Goal: Book appointment/travel/reservation

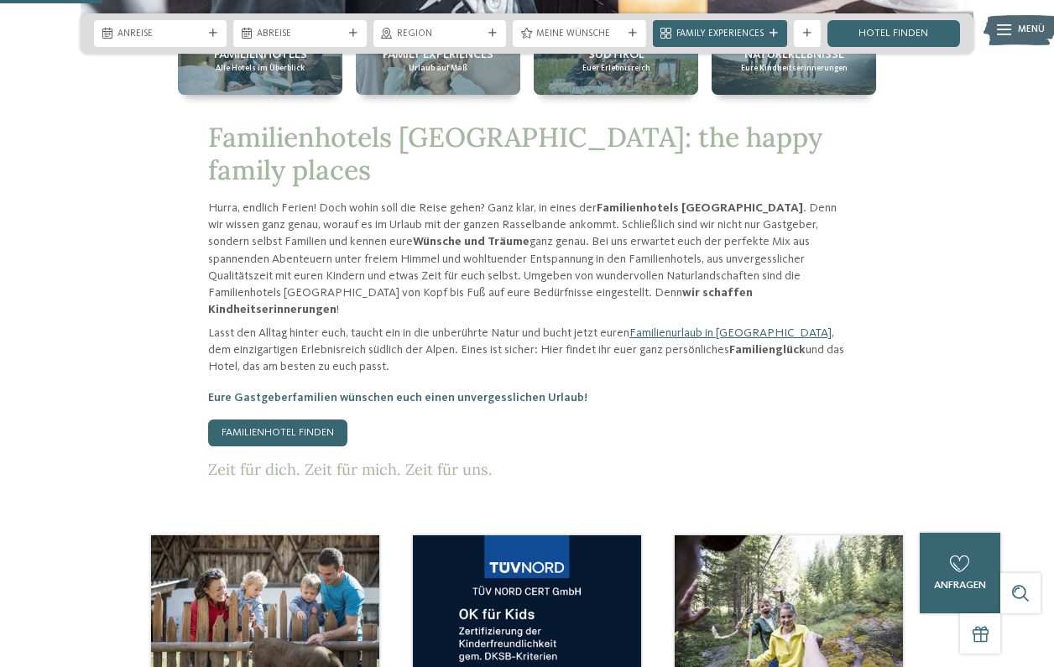
scroll to position [587, 0]
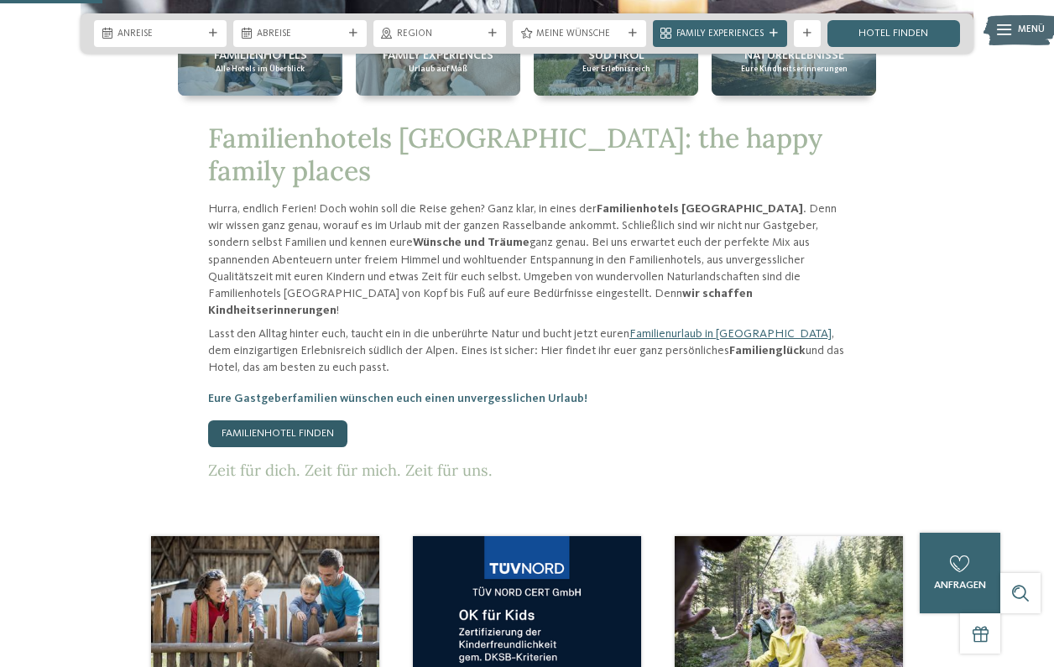
click at [274, 420] on link "Familienhotel finden" at bounding box center [277, 433] width 139 height 27
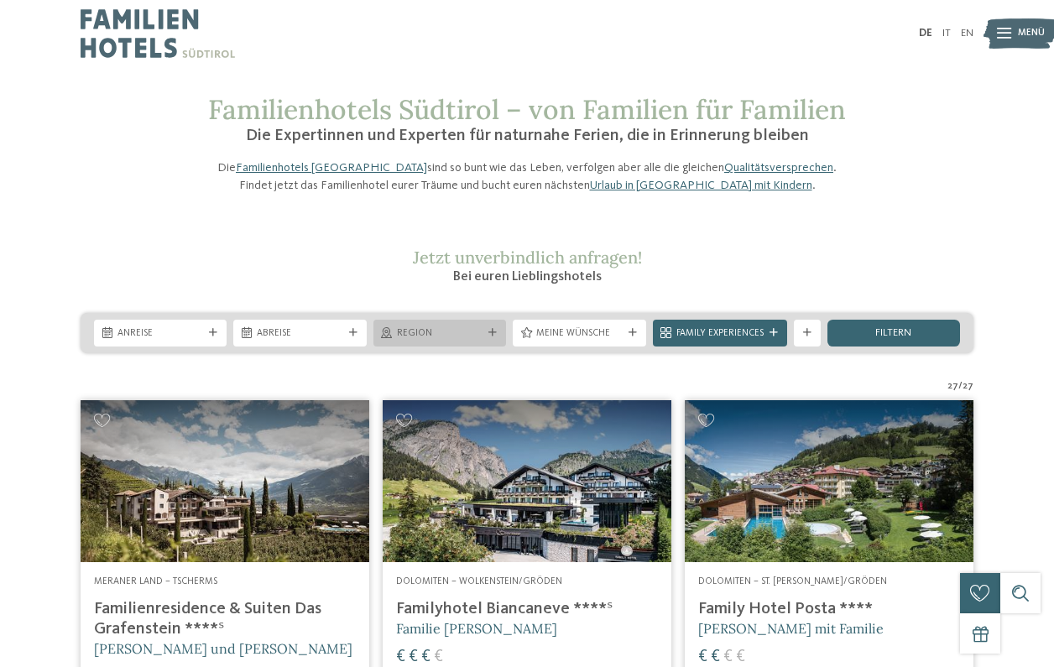
click at [494, 337] on icon at bounding box center [492, 333] width 8 height 8
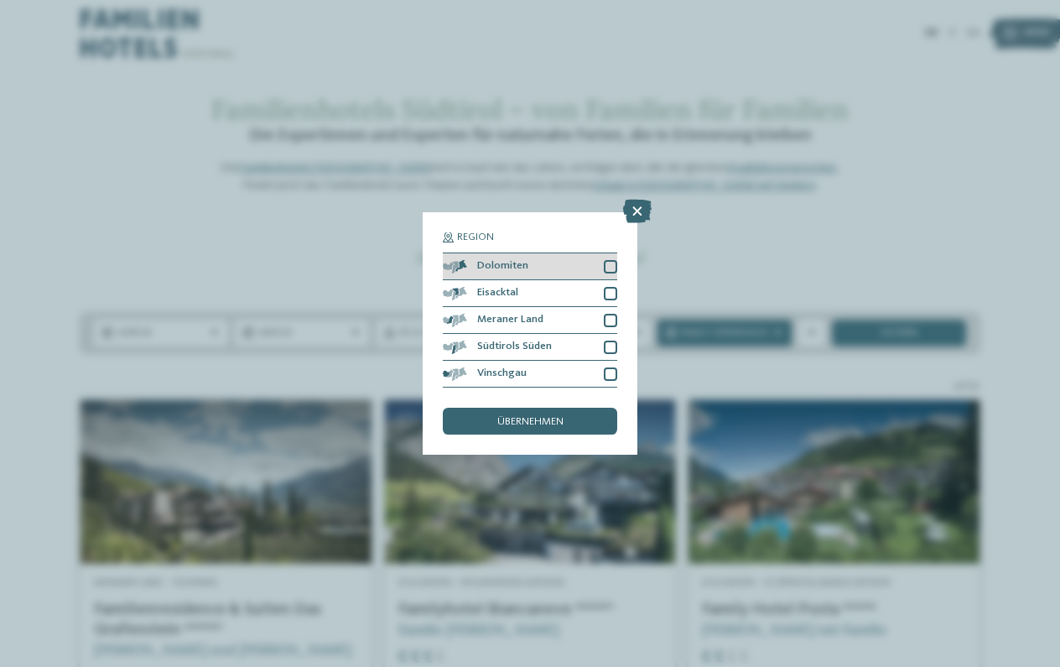
click at [610, 260] on div at bounding box center [610, 266] width 13 height 13
click at [638, 200] on icon at bounding box center [637, 211] width 29 height 23
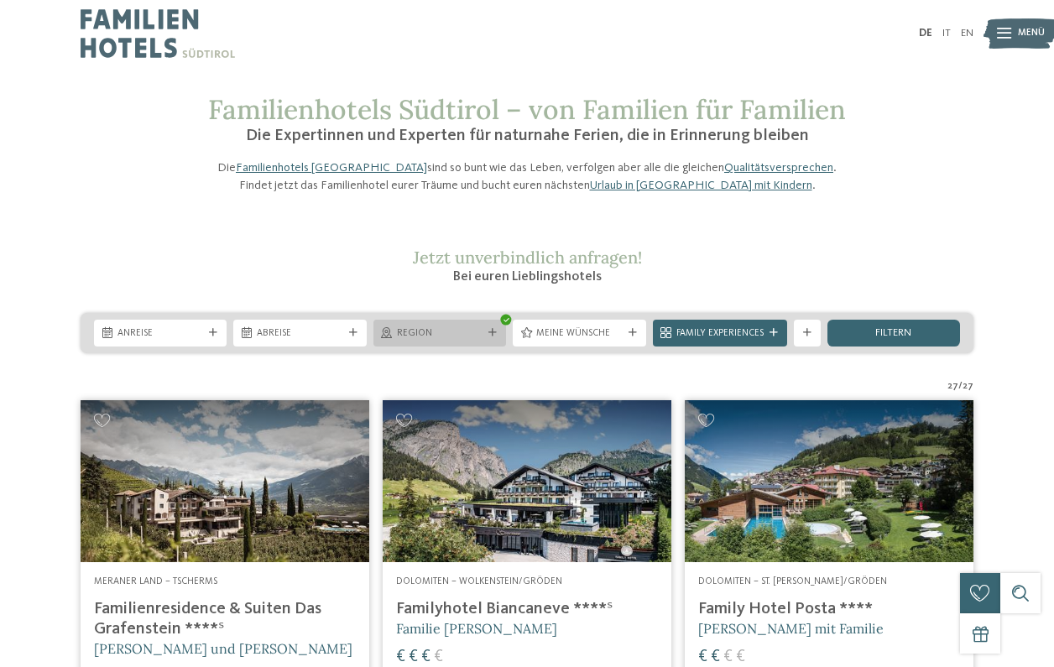
click at [494, 337] on icon at bounding box center [492, 333] width 8 height 8
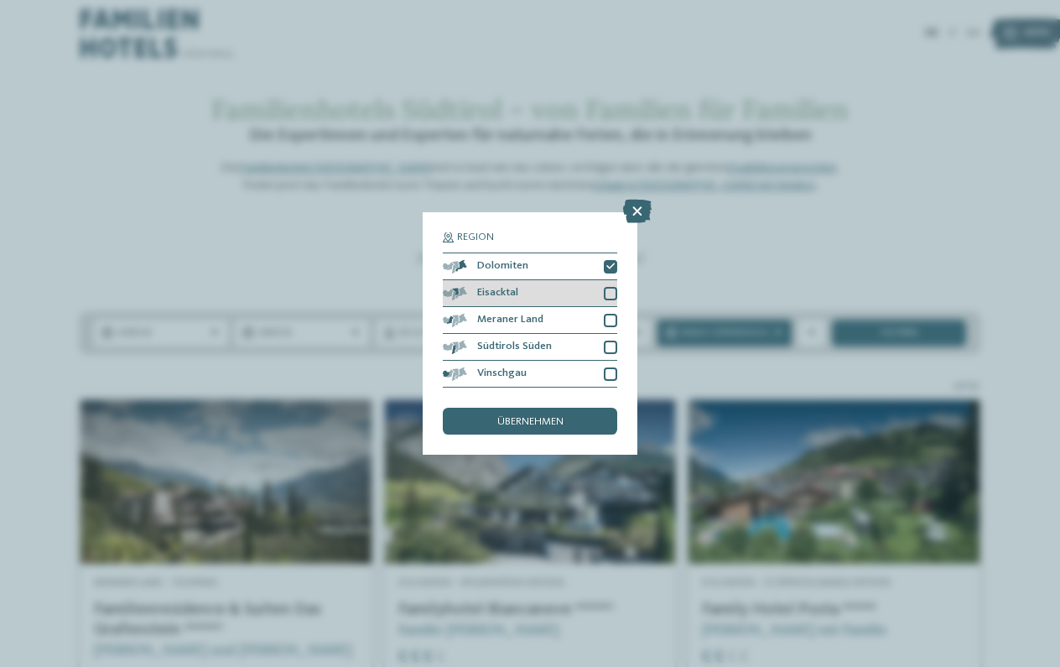
click at [612, 287] on div at bounding box center [610, 293] width 13 height 13
click at [612, 314] on div at bounding box center [610, 320] width 13 height 13
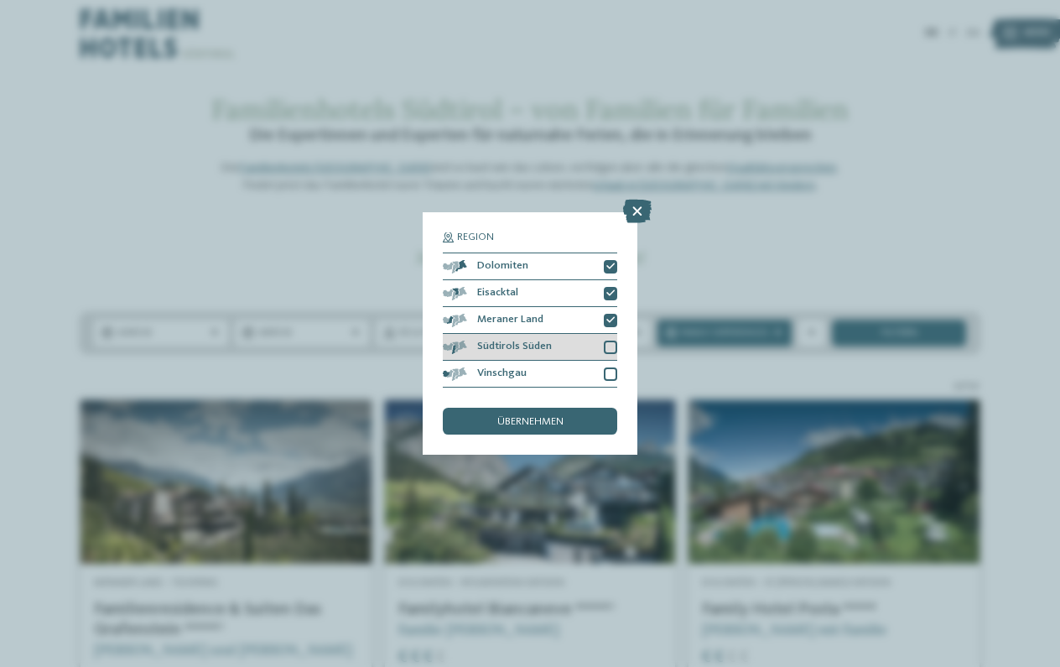
click at [612, 341] on div at bounding box center [610, 347] width 13 height 13
click at [610, 367] on div at bounding box center [610, 373] width 13 height 13
click at [574, 408] on div "übernehmen" at bounding box center [530, 421] width 175 height 27
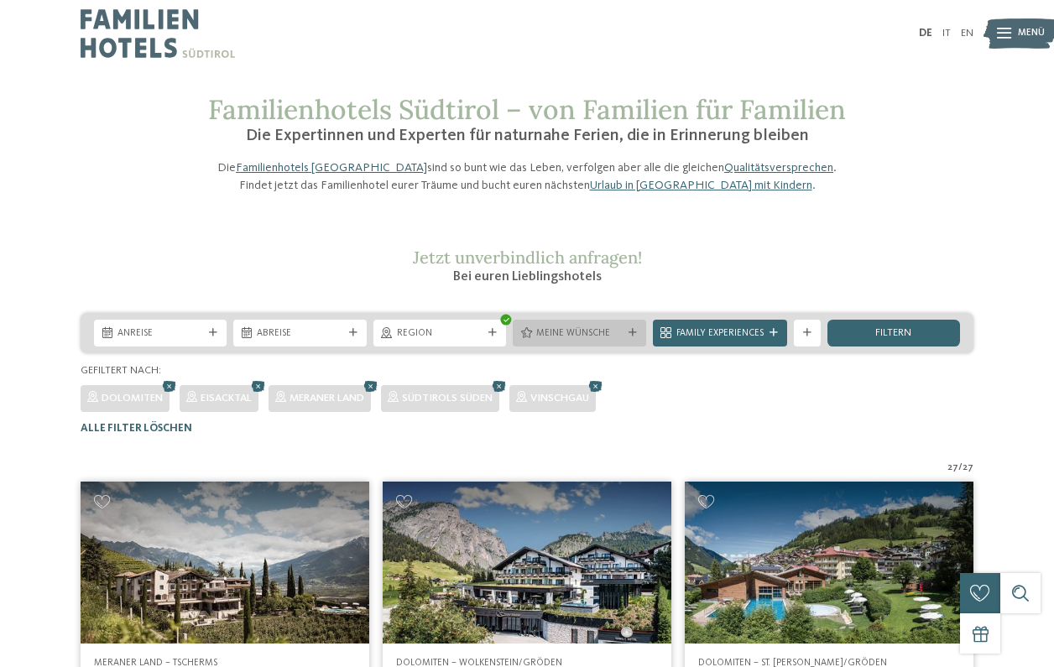
click at [632, 337] on icon at bounding box center [632, 333] width 8 height 8
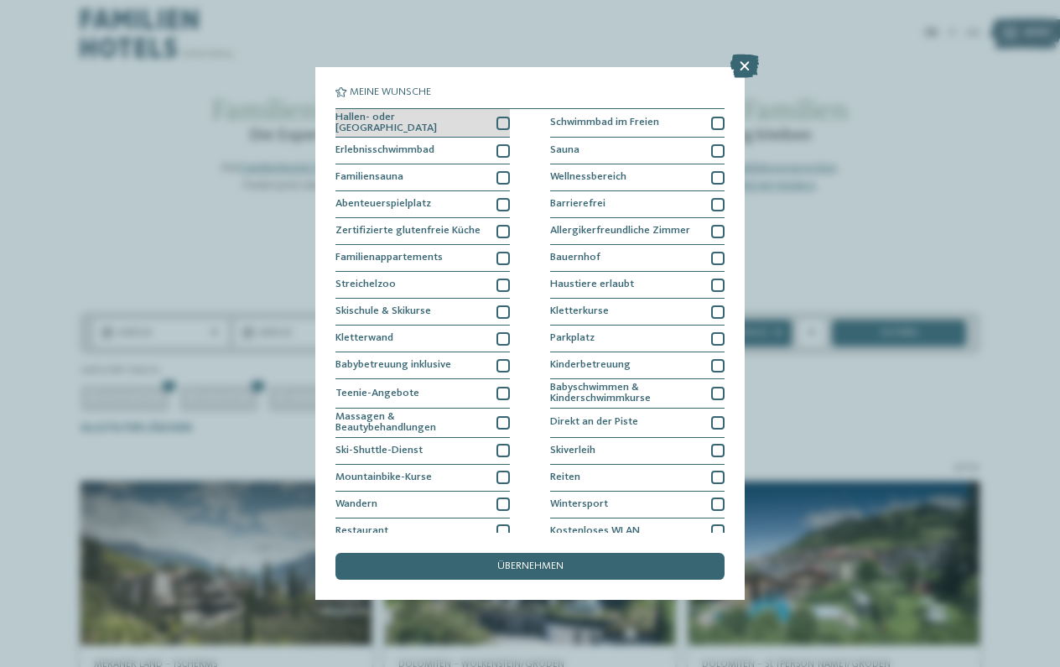
click at [503, 121] on div at bounding box center [503, 123] width 13 height 13
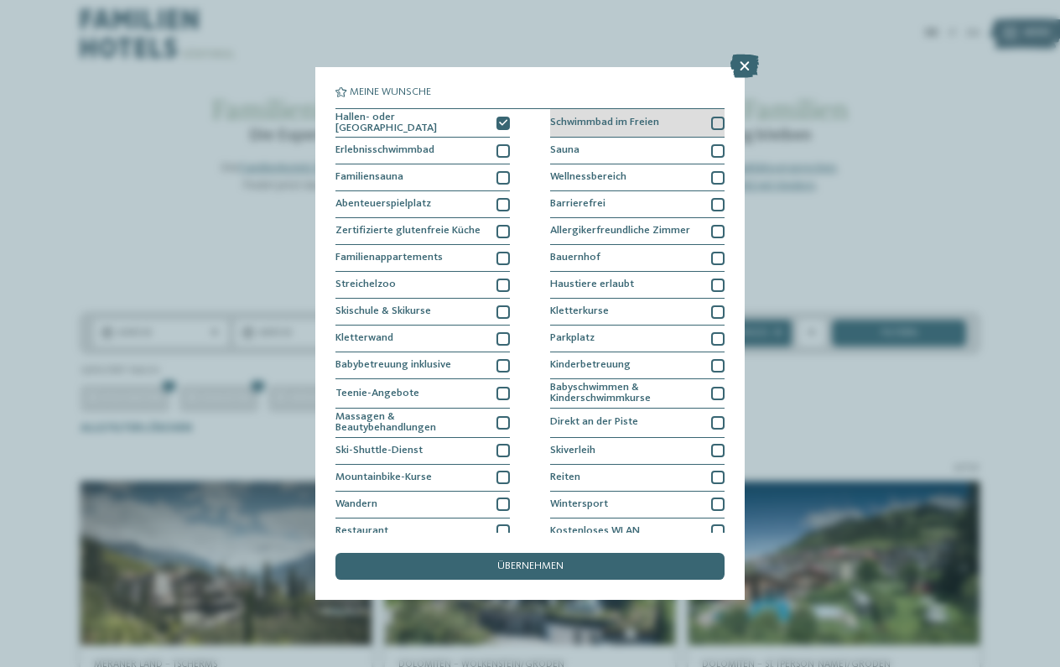
click at [714, 118] on div at bounding box center [717, 123] width 13 height 13
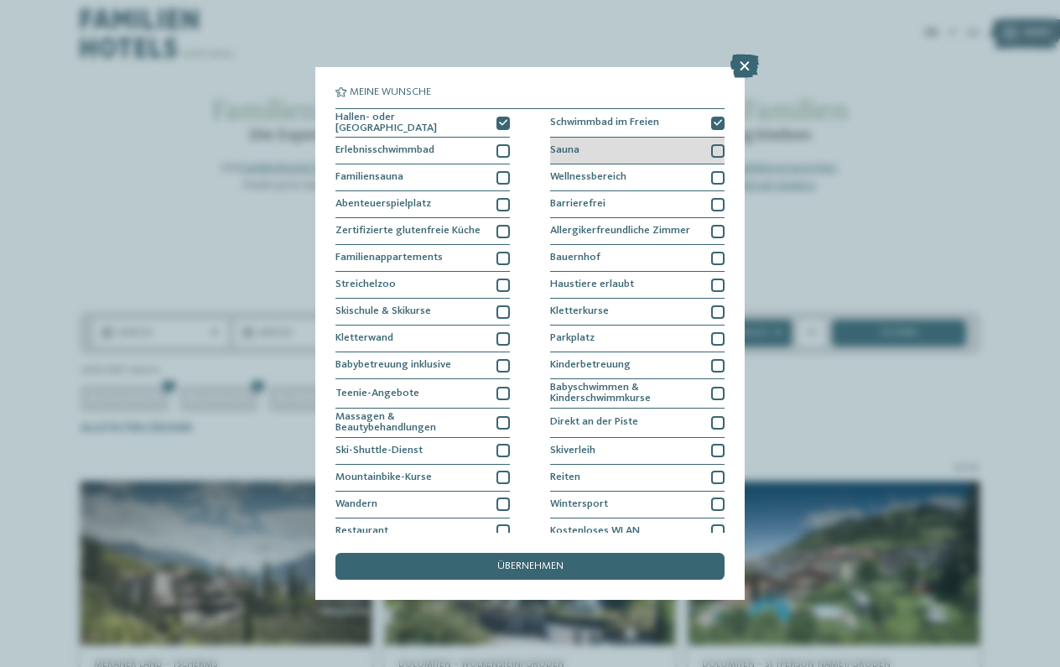
click at [716, 144] on div at bounding box center [717, 150] width 13 height 13
click at [719, 171] on div at bounding box center [717, 177] width 13 height 13
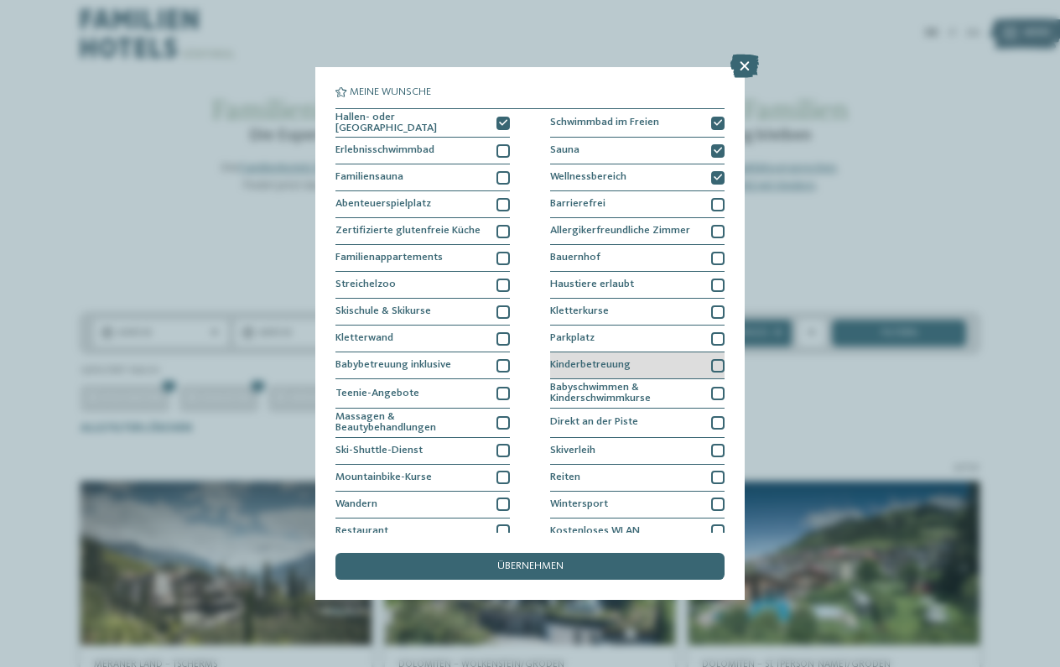
click at [715, 361] on div at bounding box center [717, 365] width 13 height 13
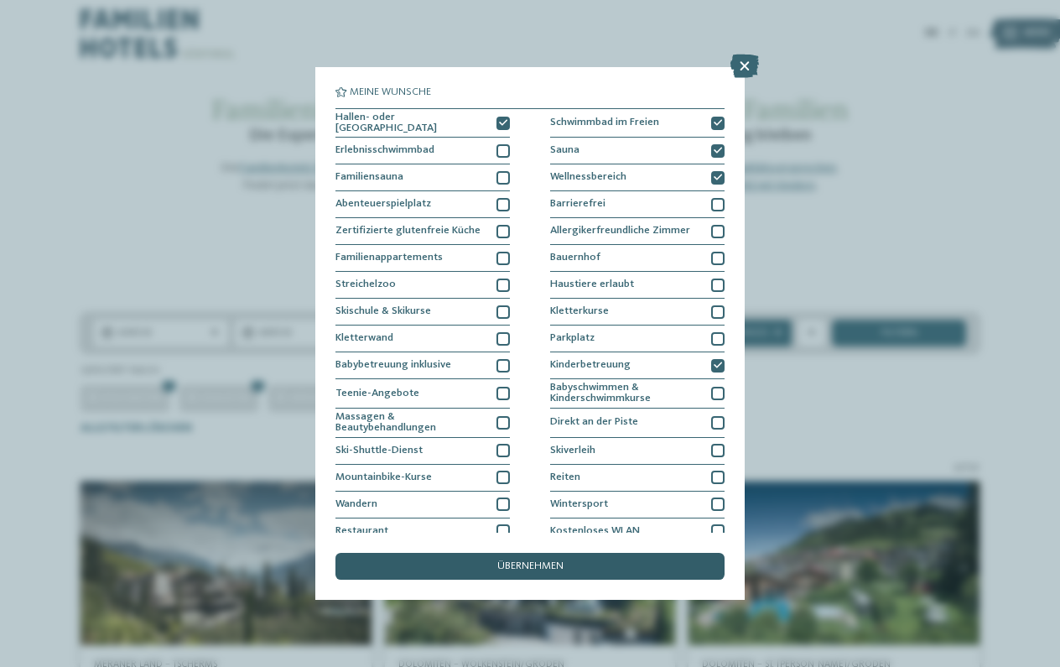
click at [565, 553] on div "übernehmen" at bounding box center [530, 566] width 389 height 27
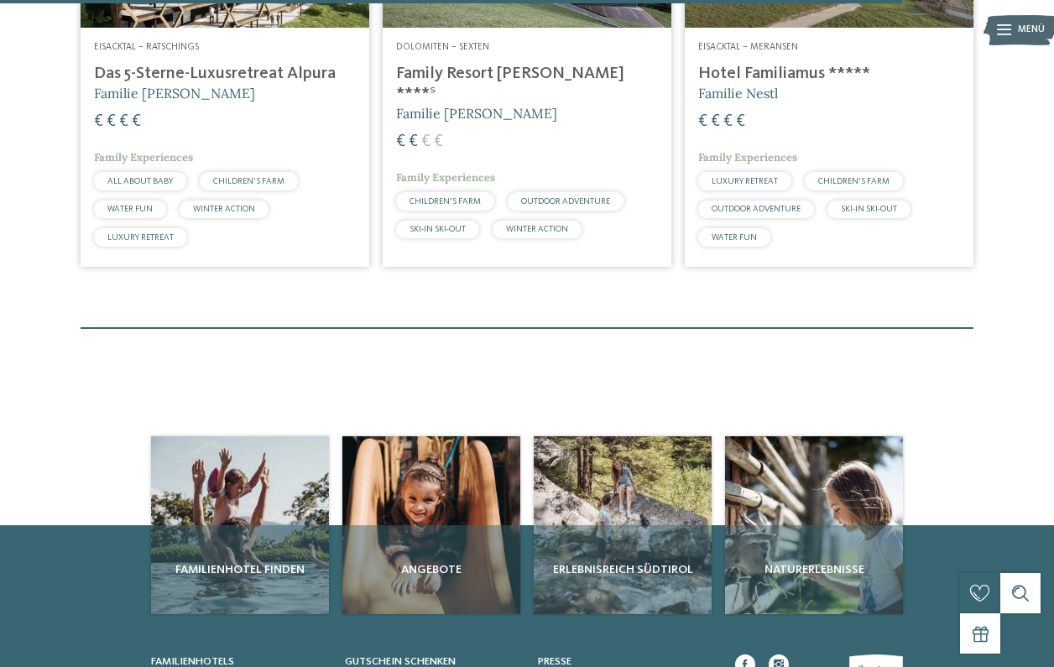
scroll to position [2362, 0]
